Goal: Navigation & Orientation: Find specific page/section

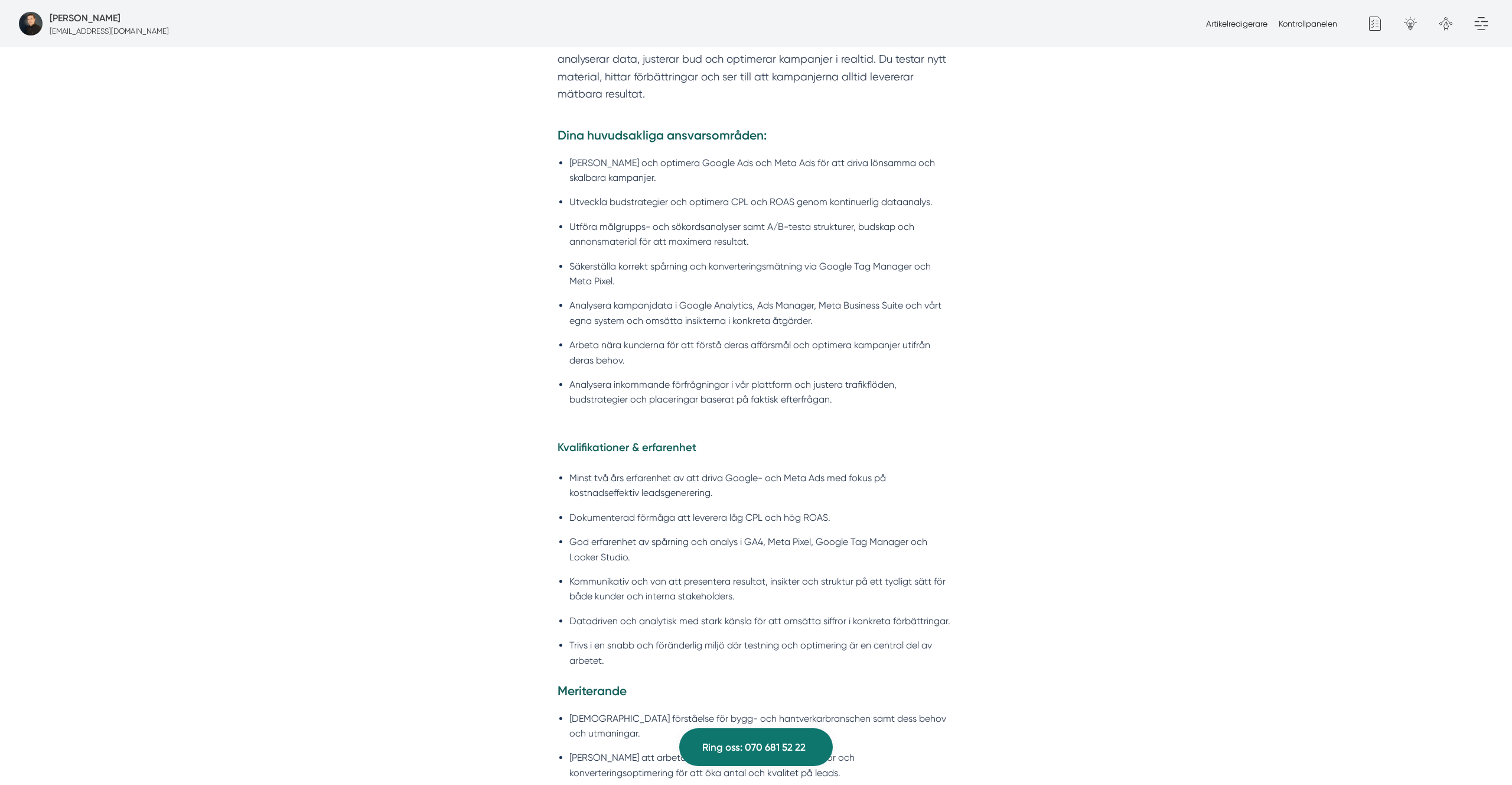
scroll to position [1011, 0]
